Goal: Navigation & Orientation: Find specific page/section

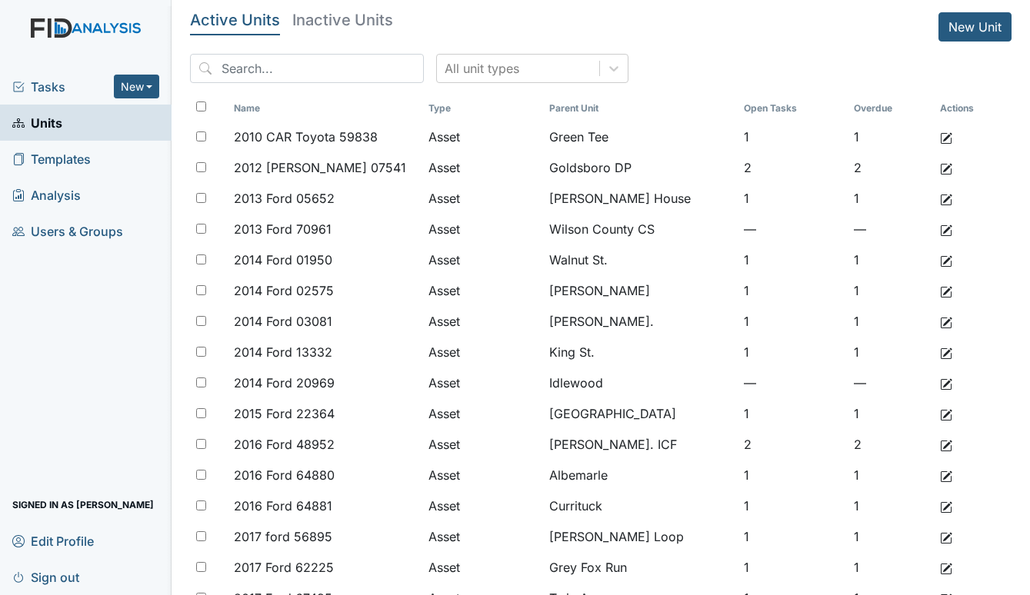
click at [44, 80] on span "Tasks" at bounding box center [63, 87] width 102 height 18
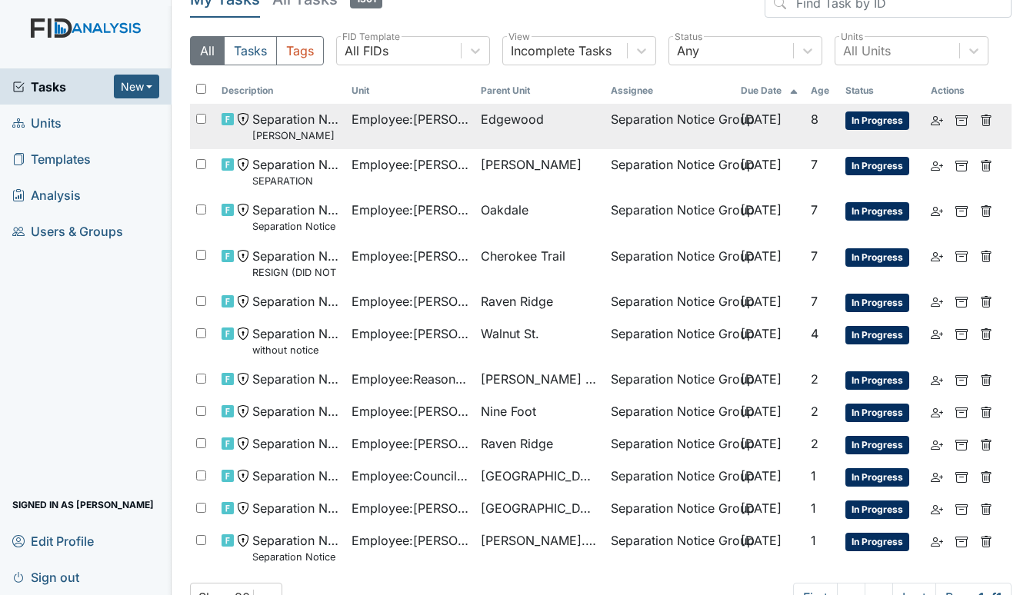
scroll to position [65, 0]
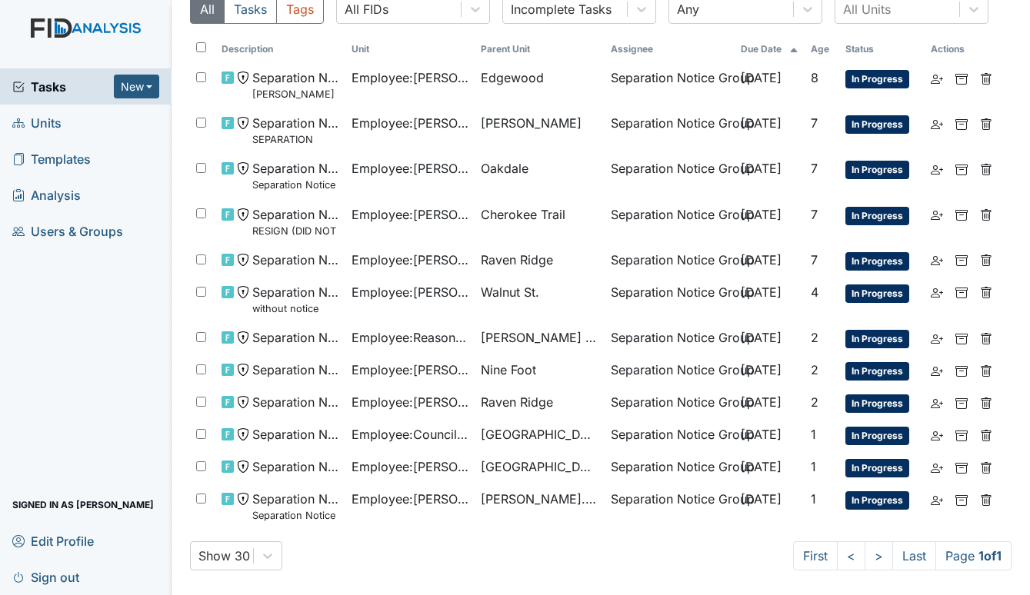
click at [38, 118] on span "Units" at bounding box center [36, 123] width 49 height 24
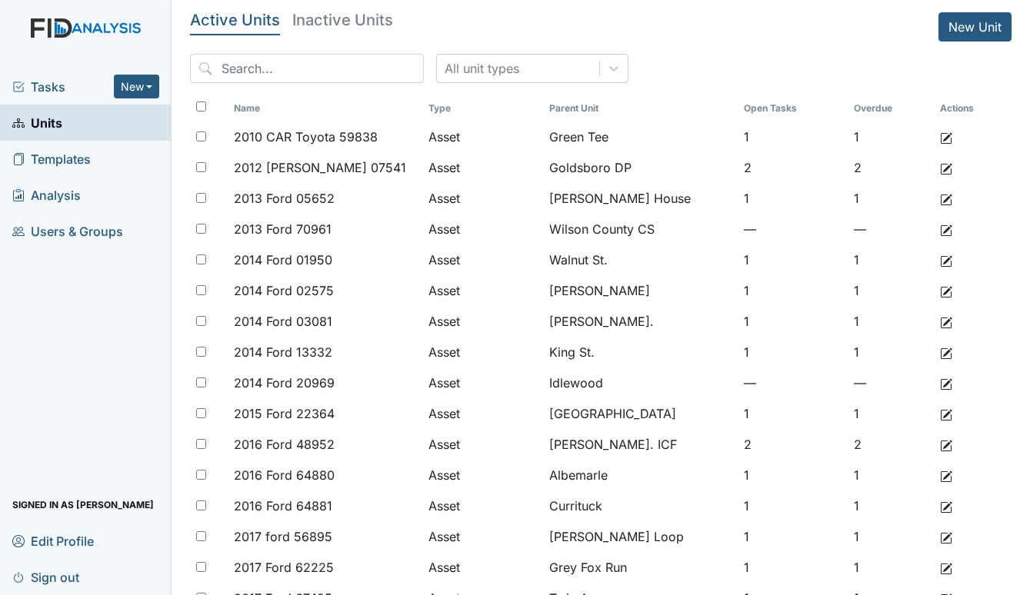
click at [44, 79] on span "Tasks" at bounding box center [63, 87] width 102 height 18
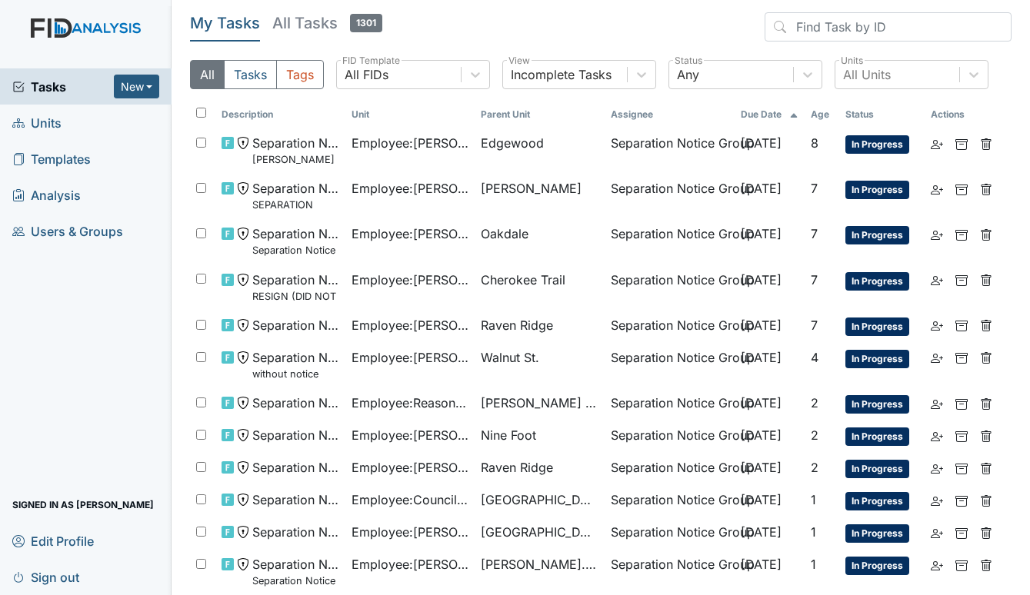
click at [49, 121] on span "Units" at bounding box center [36, 123] width 49 height 24
